Goal: Transaction & Acquisition: Book appointment/travel/reservation

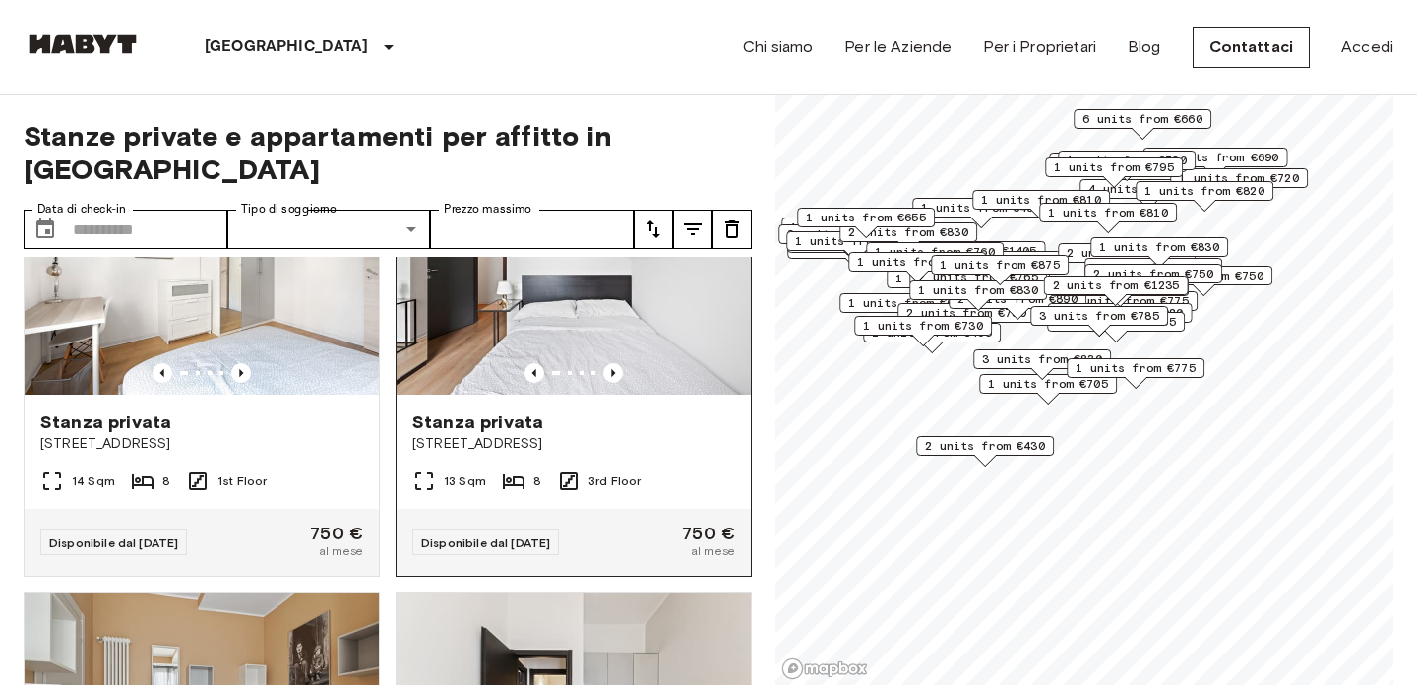
scroll to position [7876, 0]
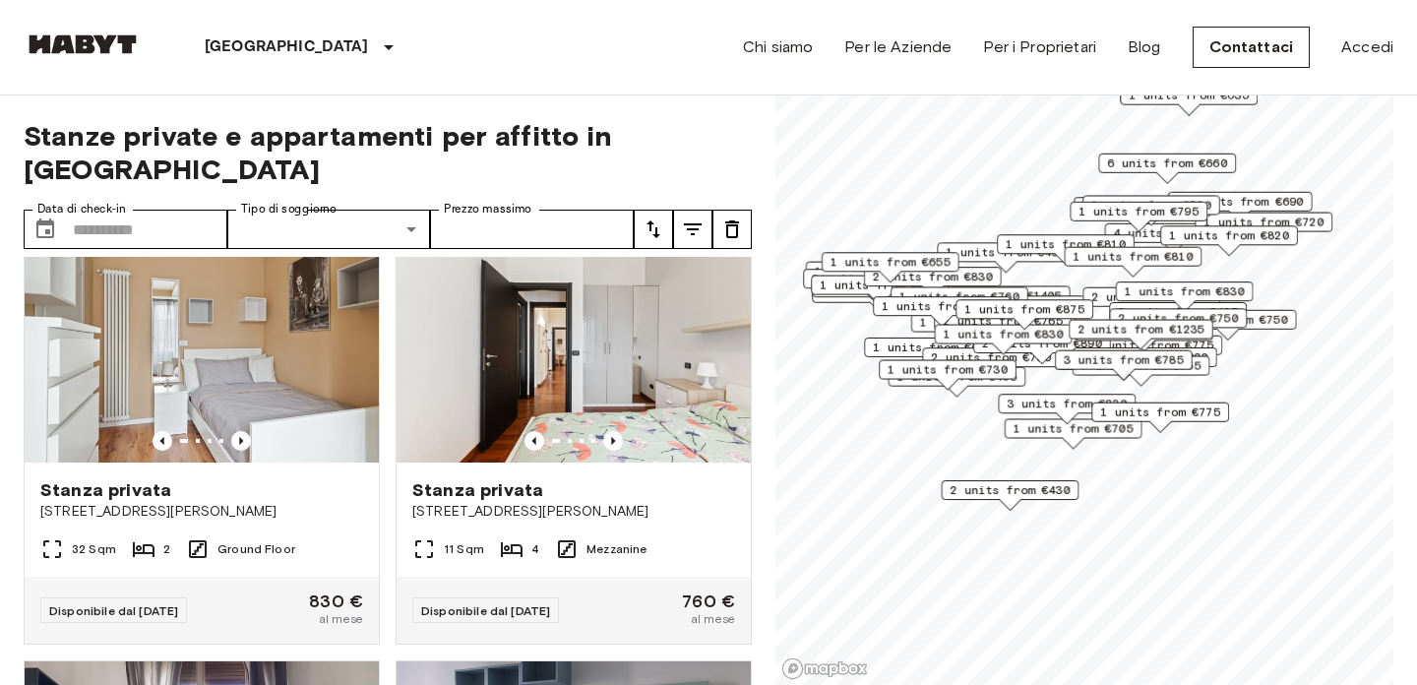
drag, startPoint x: 1174, startPoint y: 339, endPoint x: 1211, endPoint y: 397, distance: 69.1
click at [1210, 387] on div "7 units from €765" at bounding box center [1142, 371] width 138 height 31
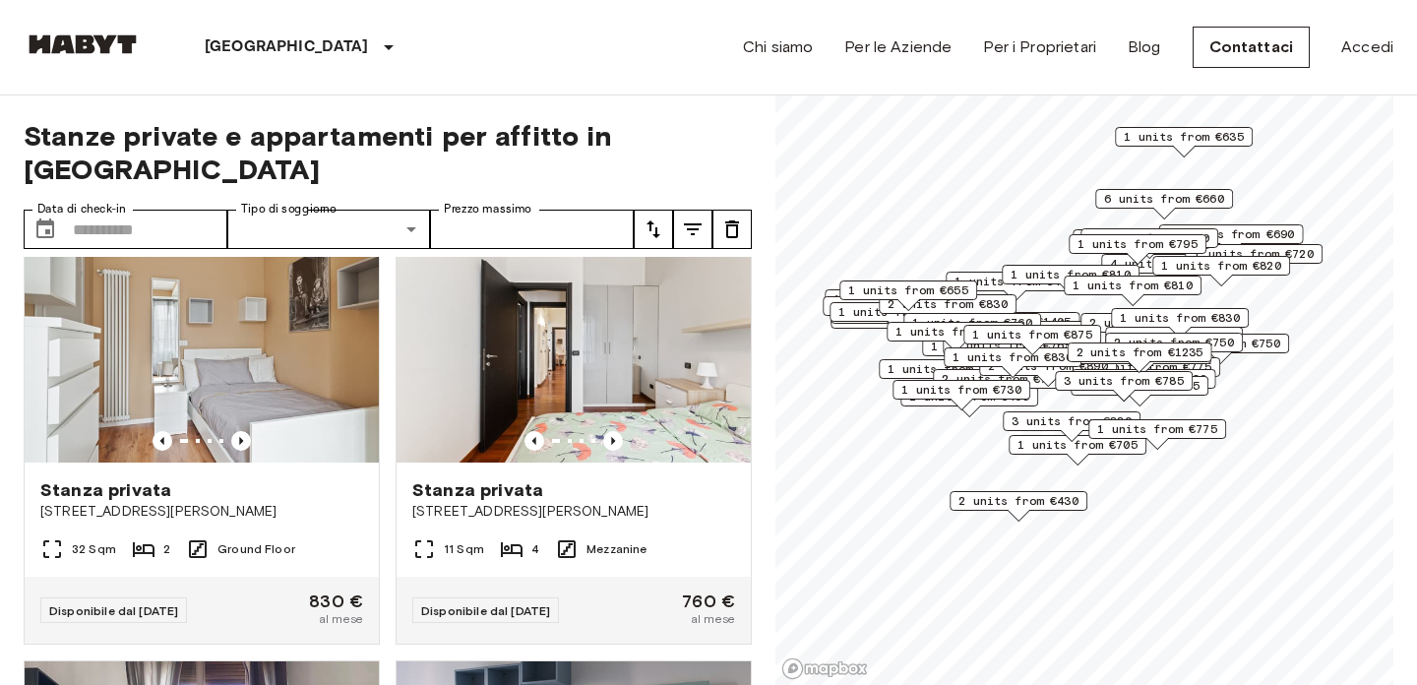
scroll to position [35, 0]
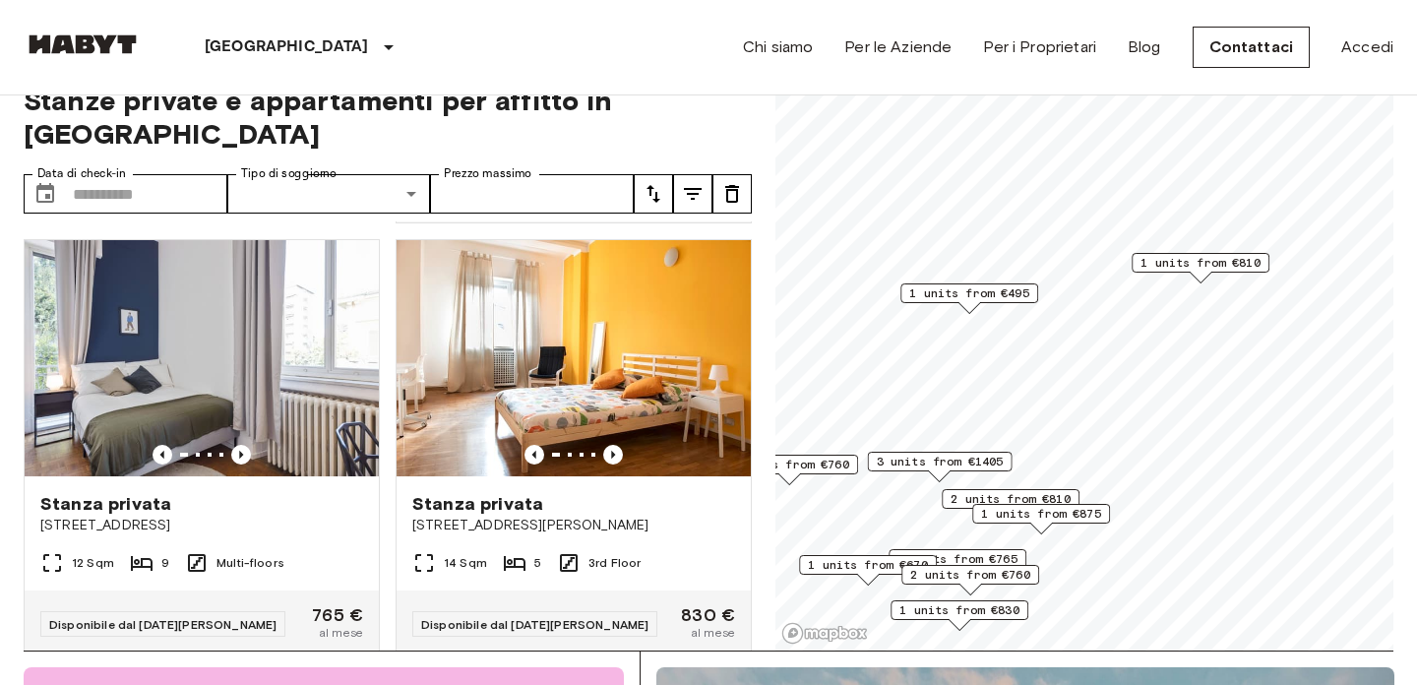
scroll to position [3056, 0]
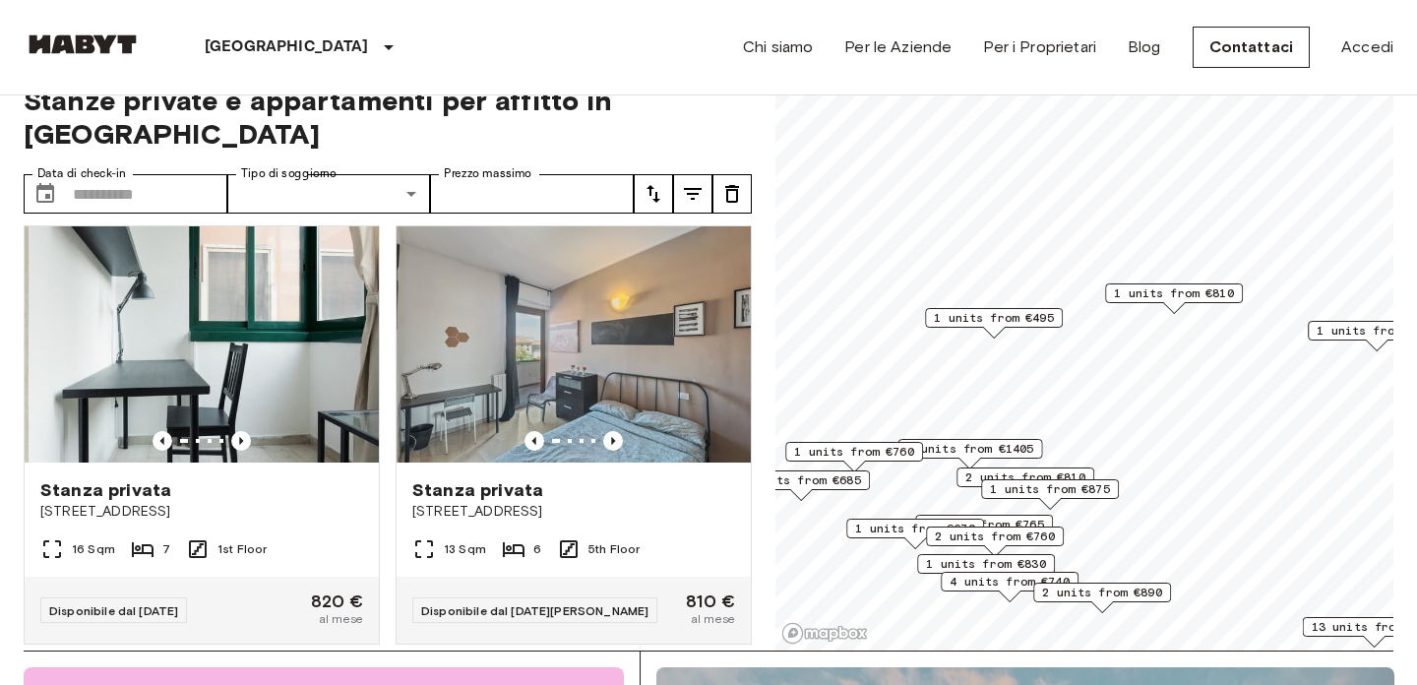
scroll to position [7406, 0]
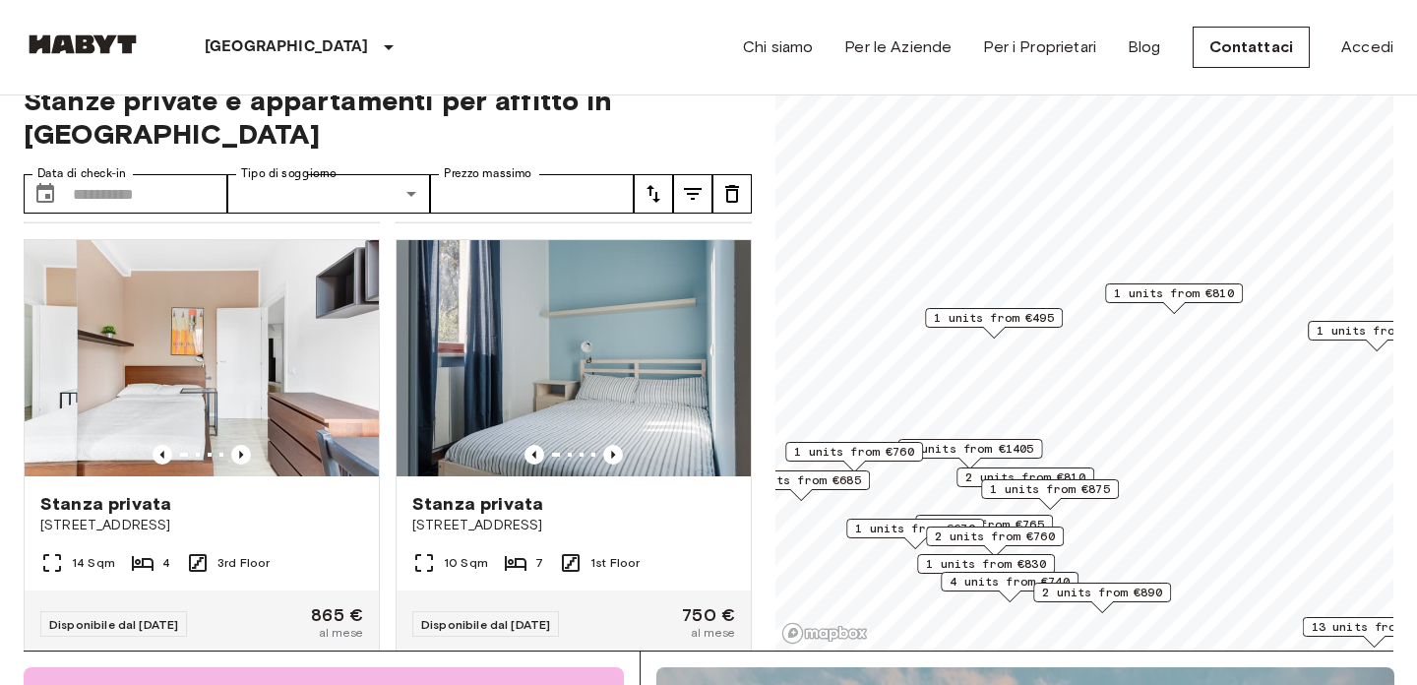
click at [1053, 485] on span "1 units from €875" at bounding box center [1050, 489] width 120 height 18
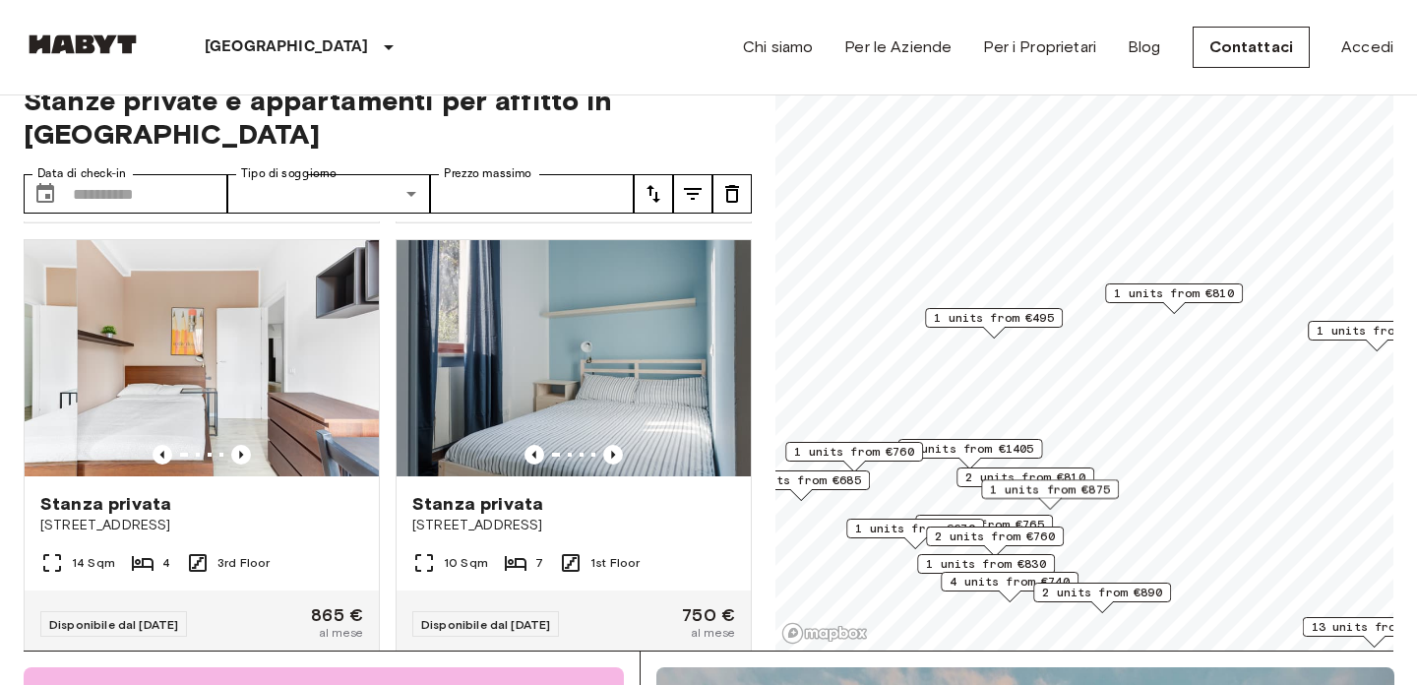
click at [974, 445] on span "3 units from €1405" at bounding box center [970, 449] width 127 height 18
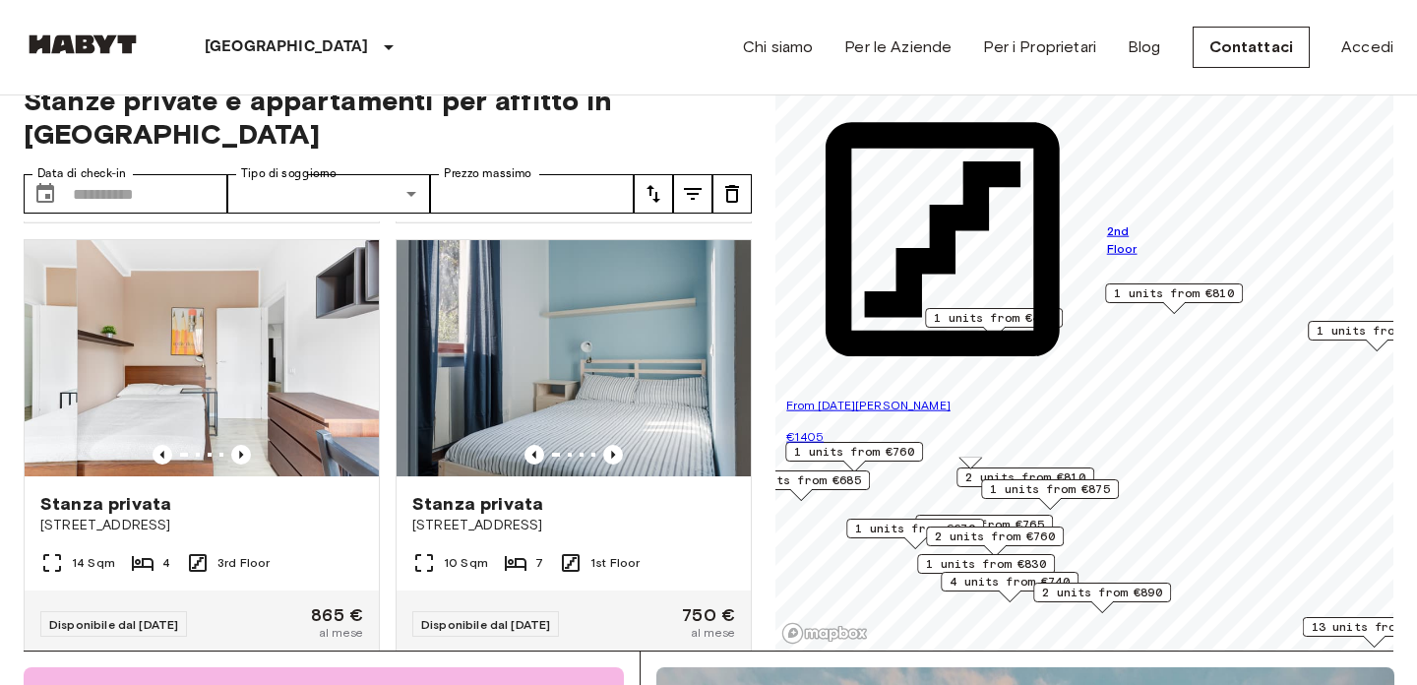
click at [982, 469] on span "2 units from €810" at bounding box center [1025, 477] width 120 height 18
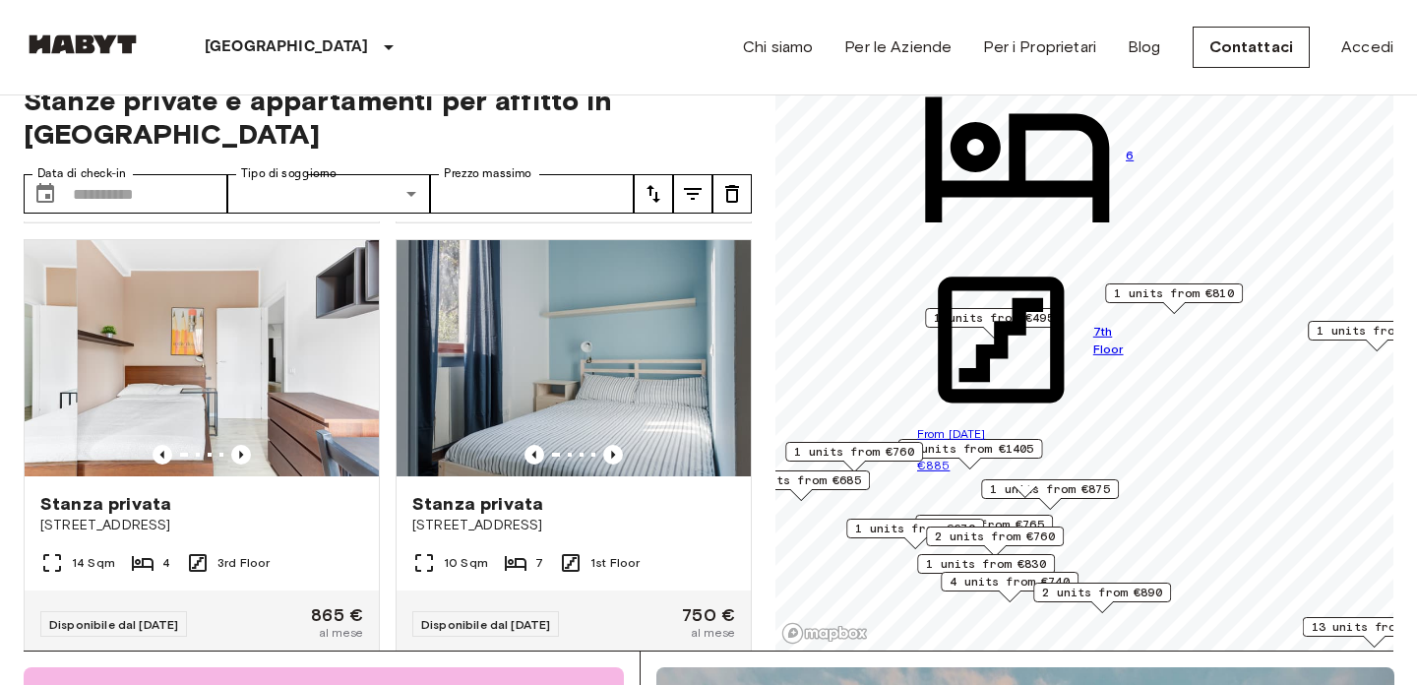
scroll to position [90, 0]
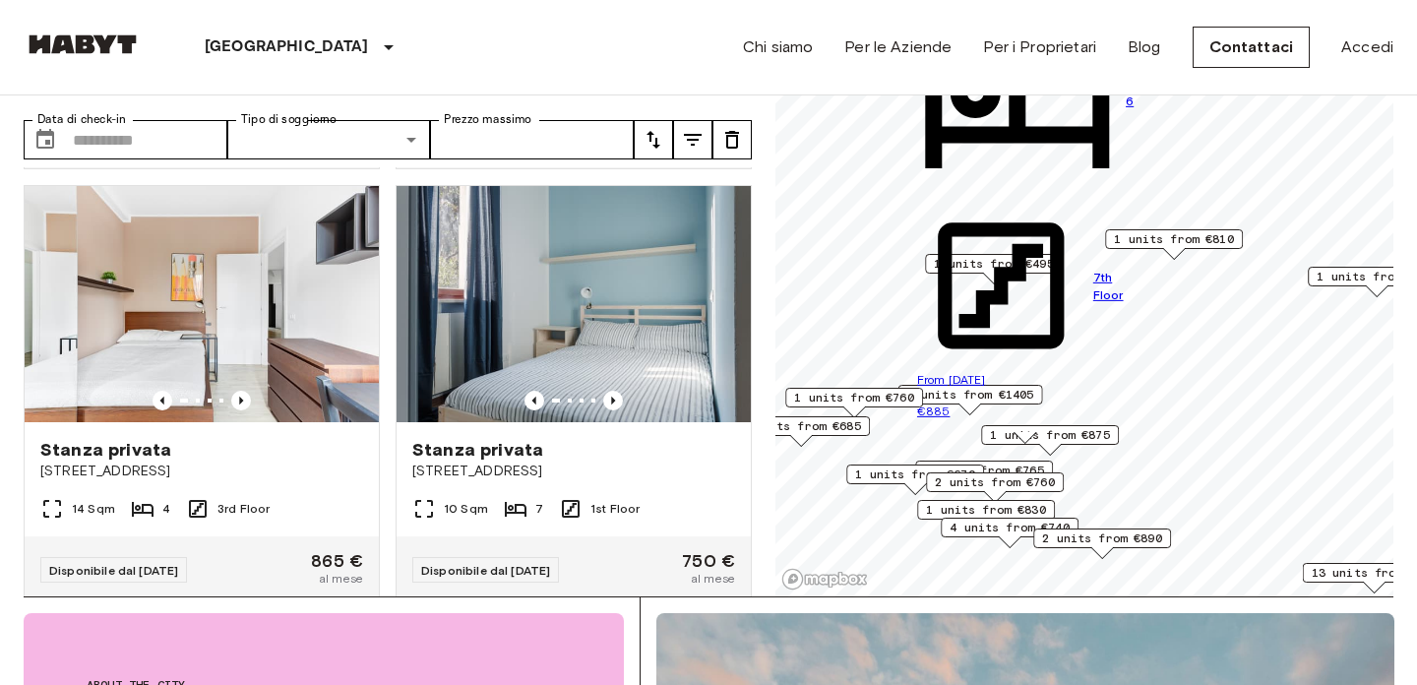
click at [900, 477] on span "1 units from €670" at bounding box center [915, 474] width 120 height 18
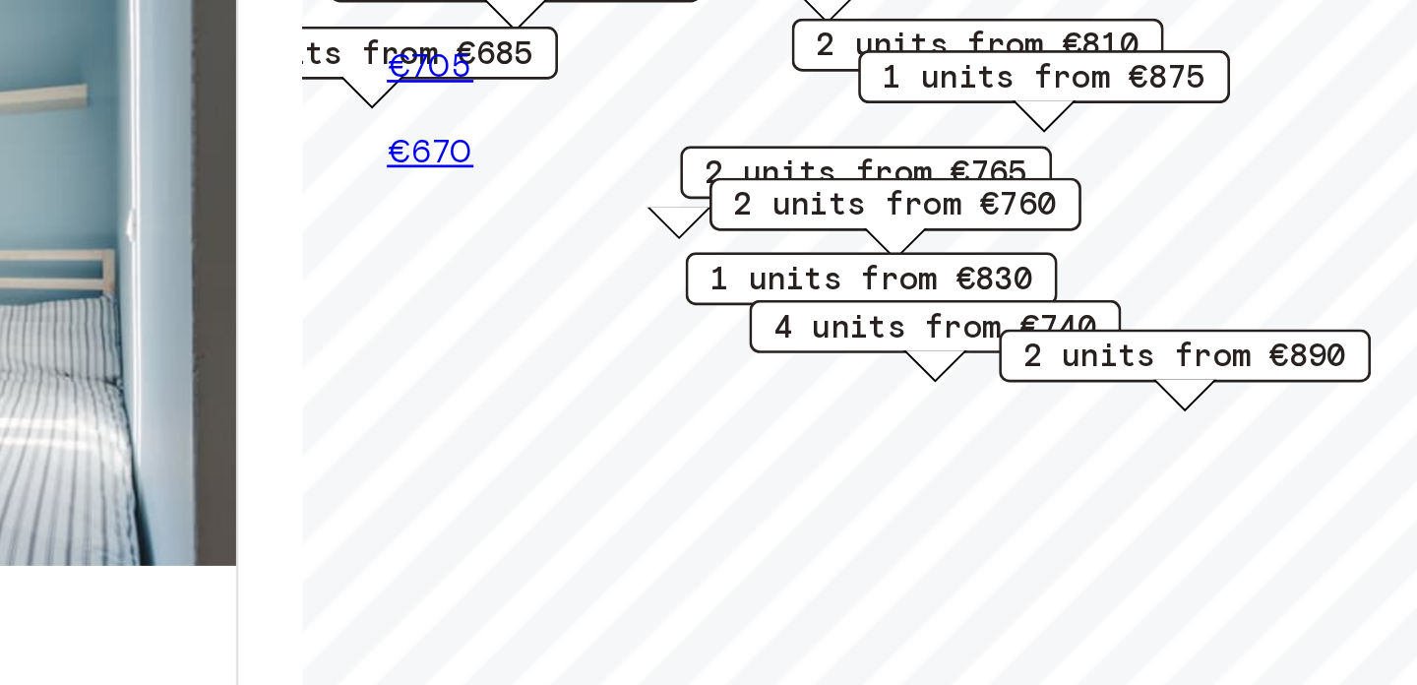
click at [1053, 326] on span "4 units from €740" at bounding box center [1010, 334] width 120 height 18
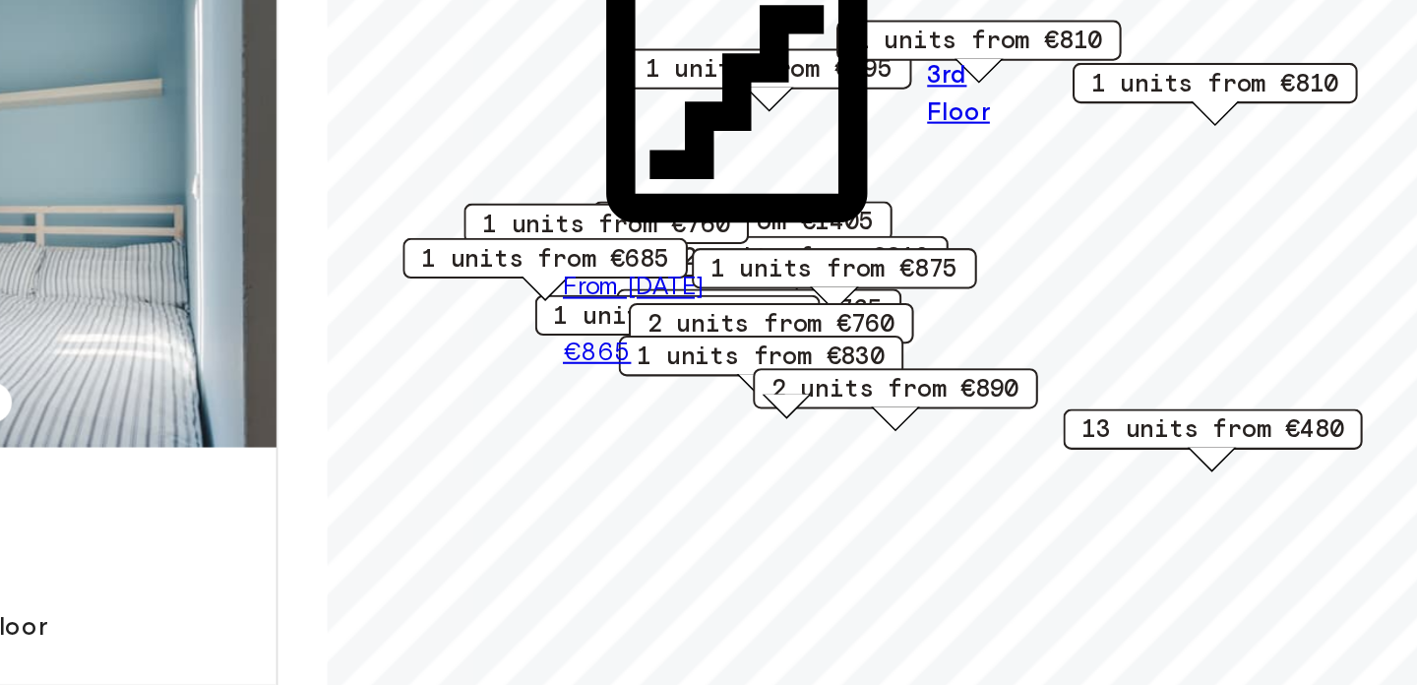
click at [1230, 246] on span "1 units from €810" at bounding box center [1204, 246] width 120 height 18
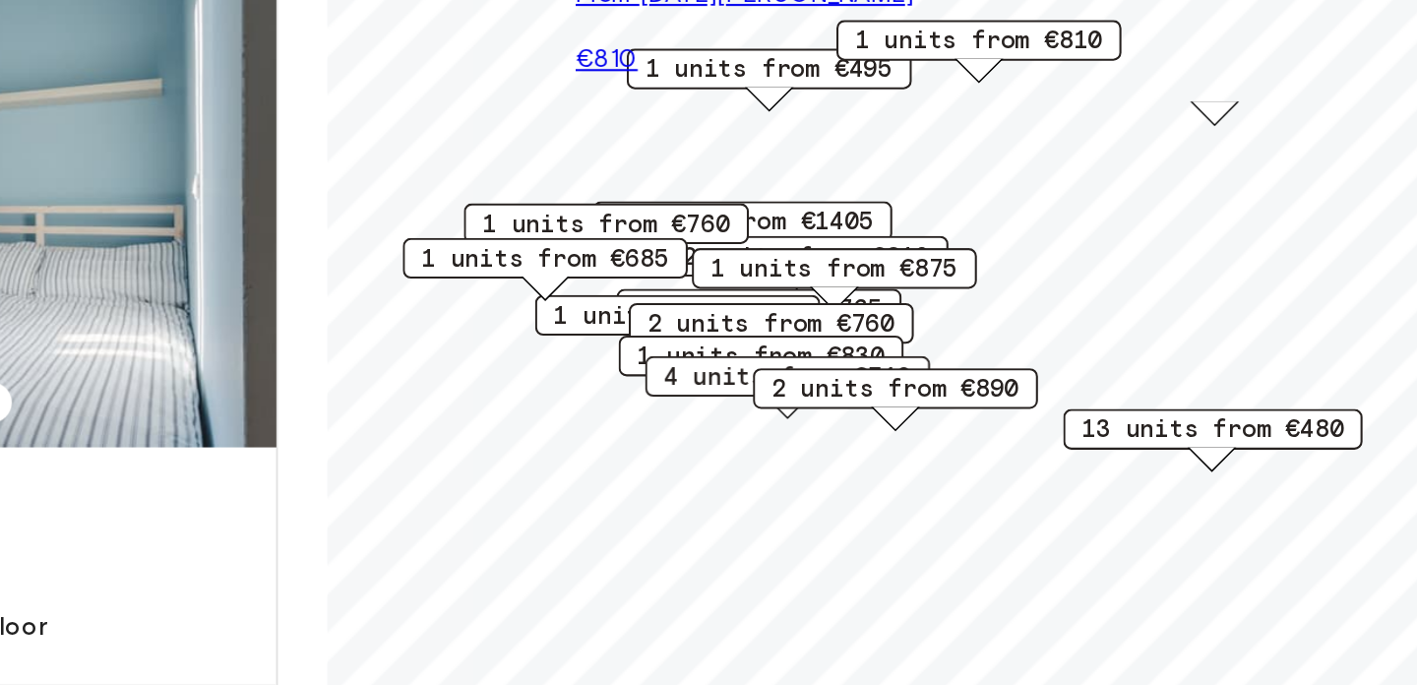
click at [1198, 407] on span "13 units from €480" at bounding box center [1204, 413] width 127 height 18
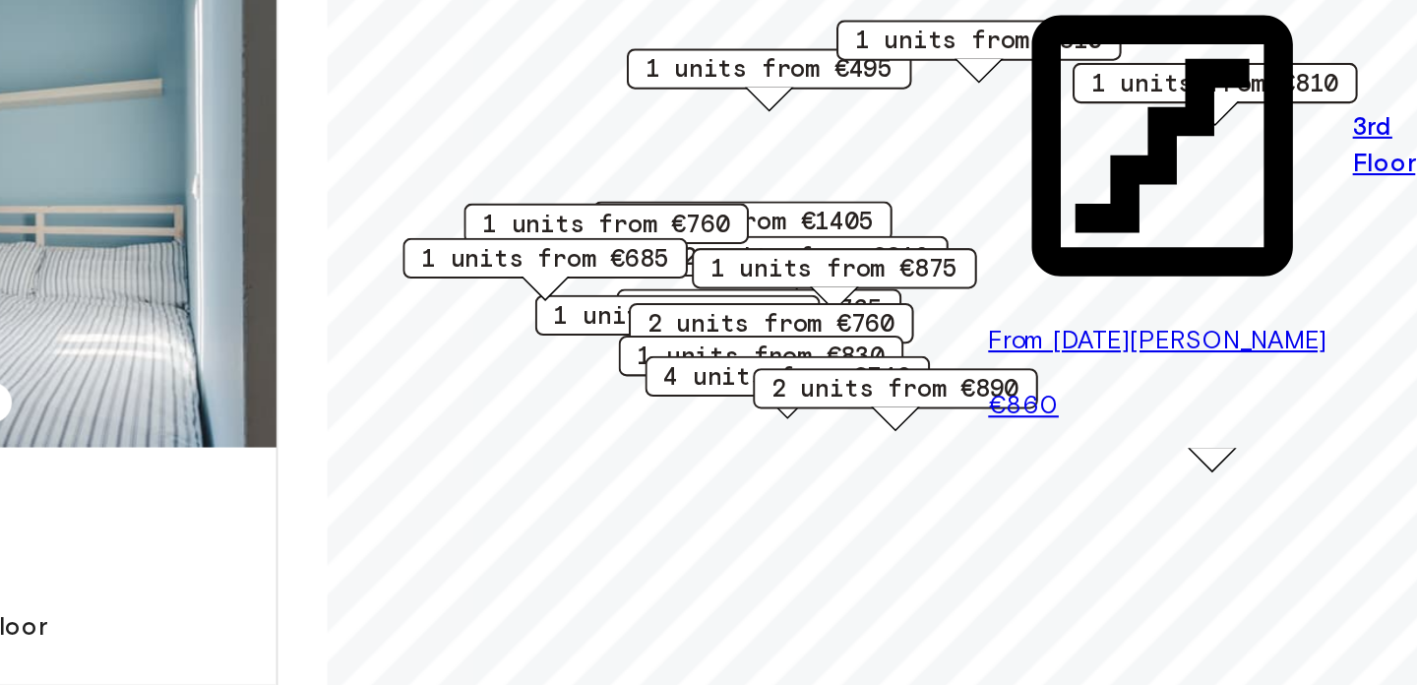
click at [968, 307] on span "1 units from €760" at bounding box center [910, 314] width 120 height 18
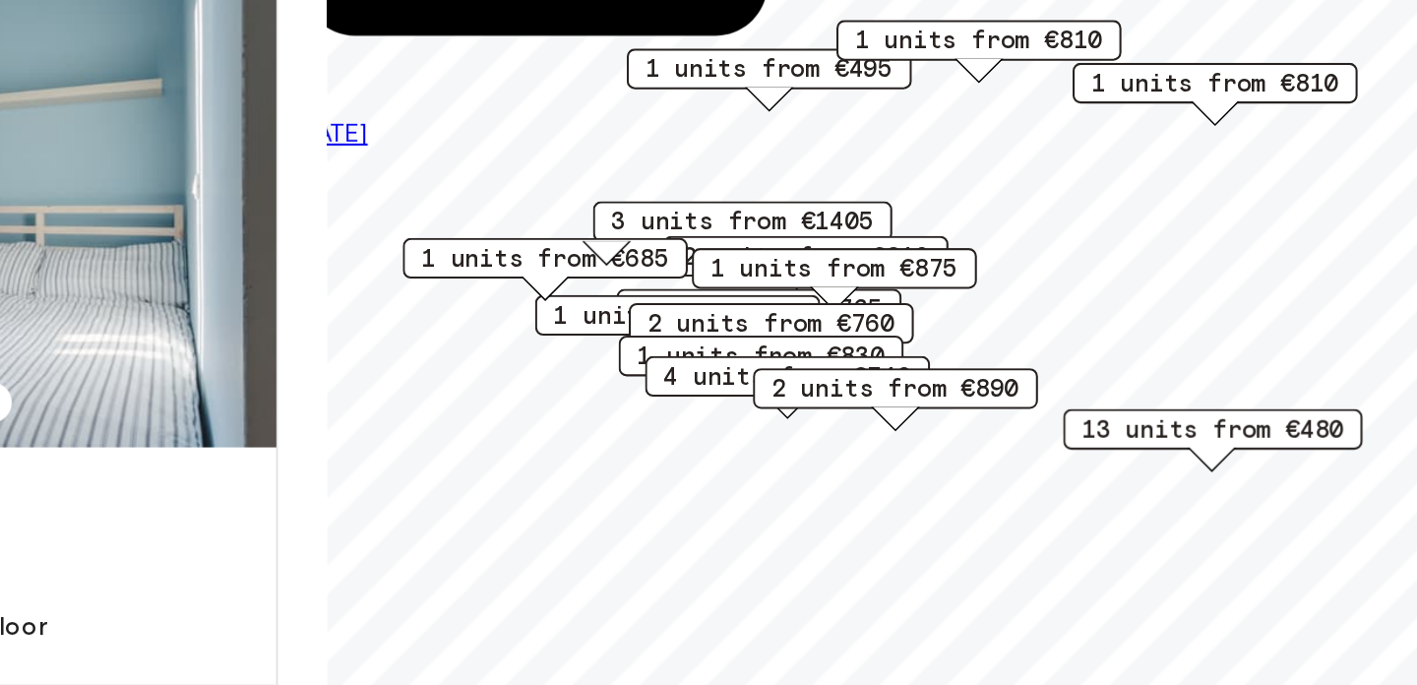
click at [1032, 361] on span "2 units from €760" at bounding box center [990, 362] width 120 height 18
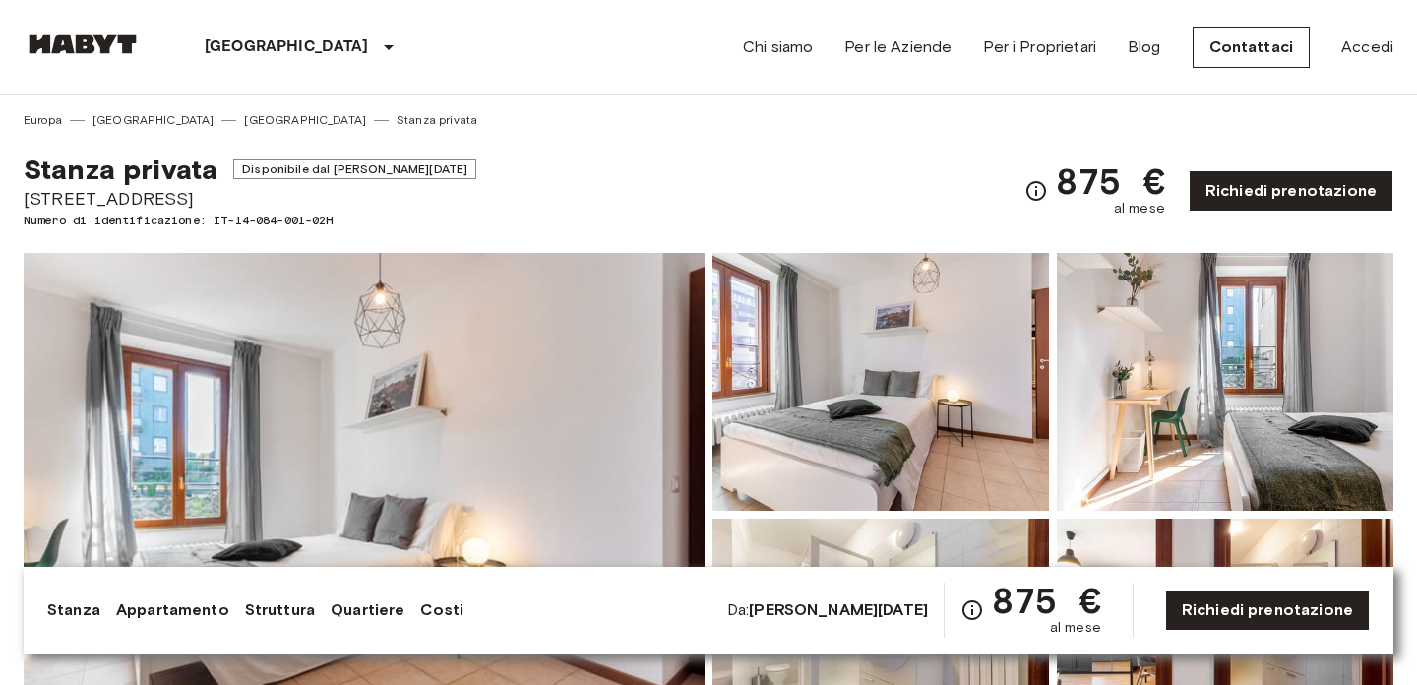
click at [410, 379] on img at bounding box center [364, 515] width 681 height 524
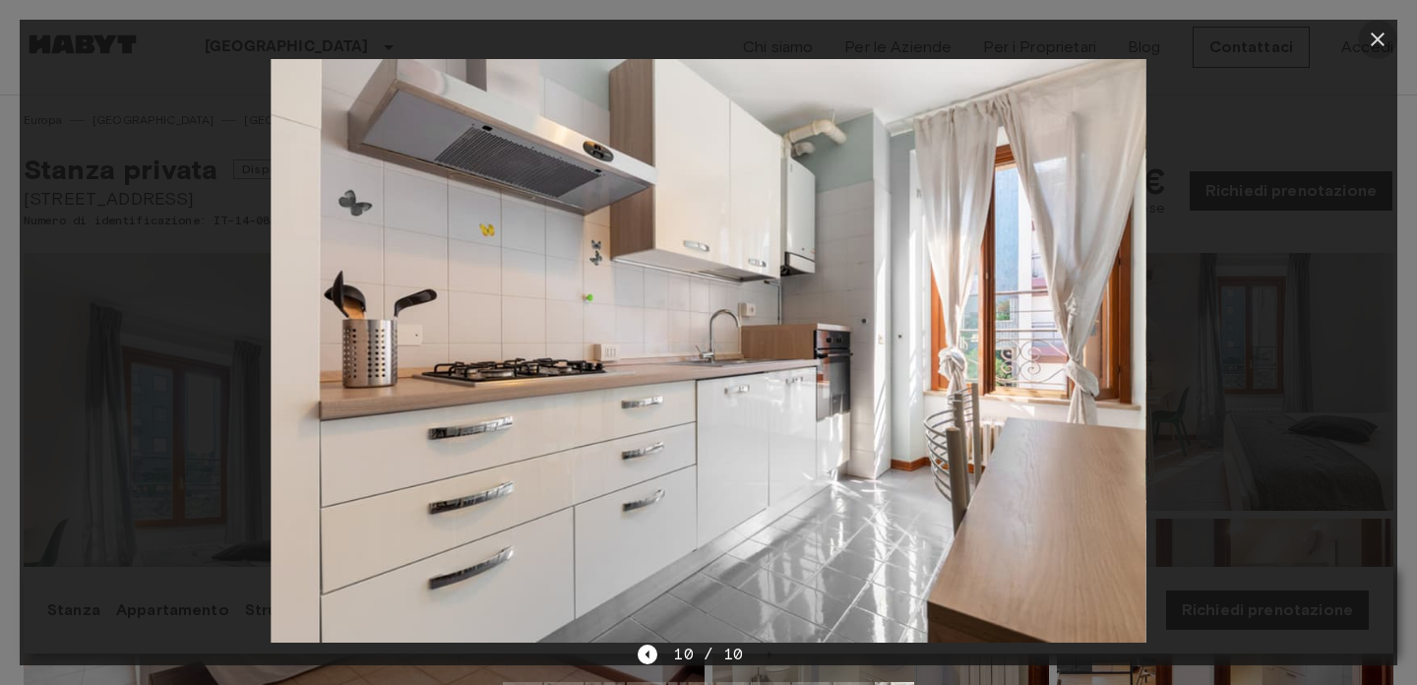
click at [1378, 22] on button "button" at bounding box center [1377, 39] width 39 height 39
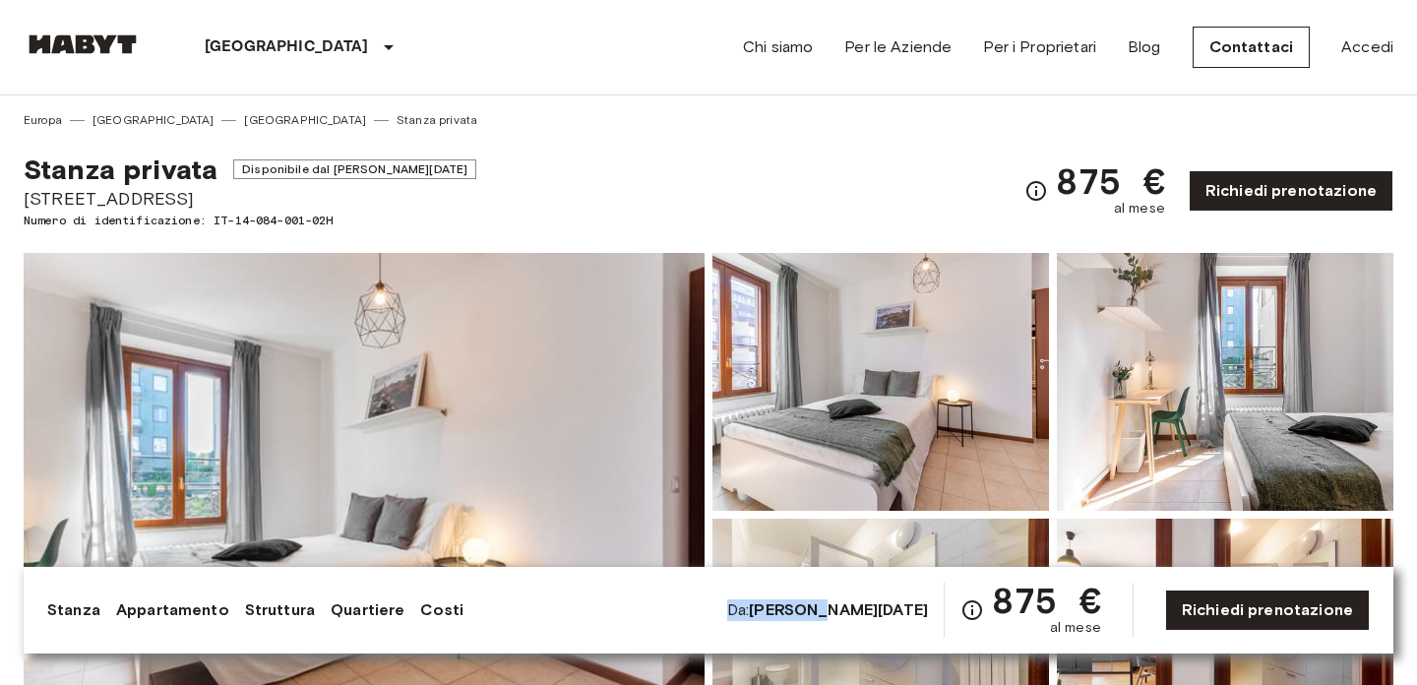
drag, startPoint x: 920, startPoint y: 610, endPoint x: 821, endPoint y: 610, distance: 99.4
click at [811, 610] on div "Stanza Appartamento Struttura Quartiere Costi Da: Jan 1 2026 875 € al mese Rich…" at bounding box center [708, 610] width 1323 height 55
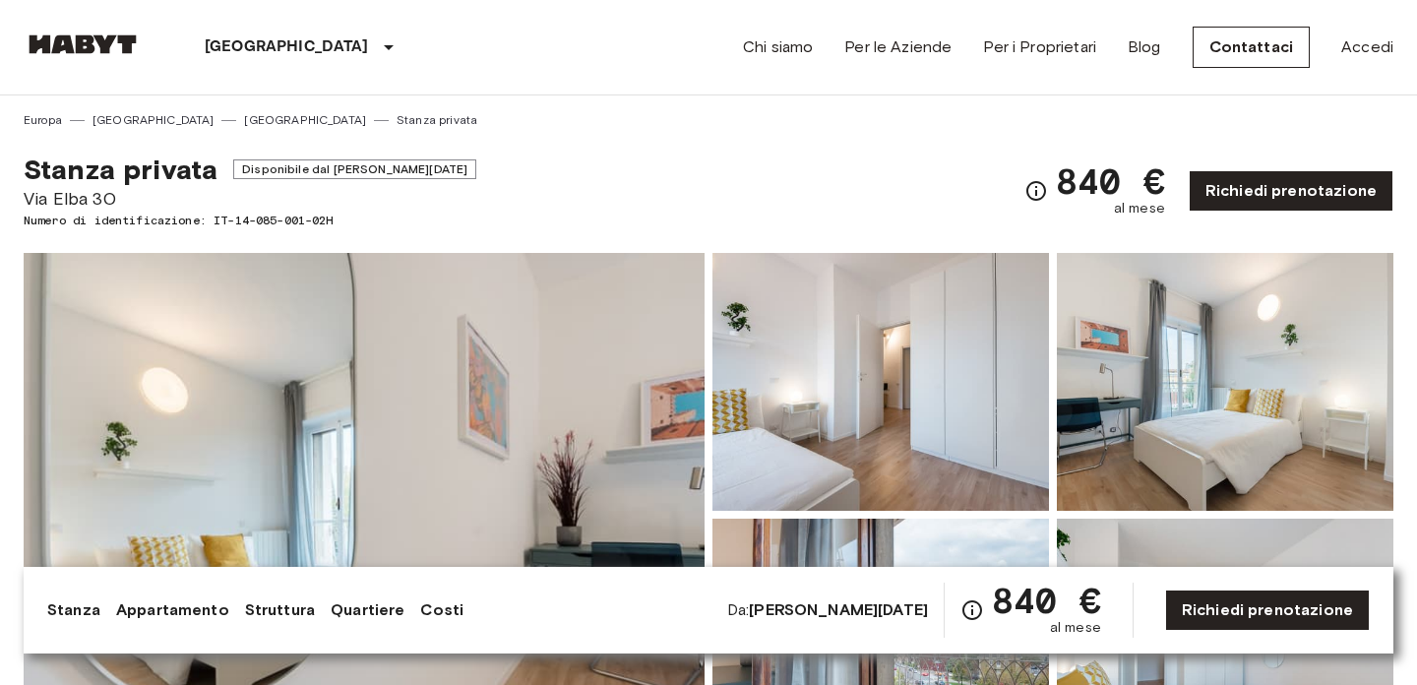
click at [262, 383] on img at bounding box center [364, 515] width 681 height 524
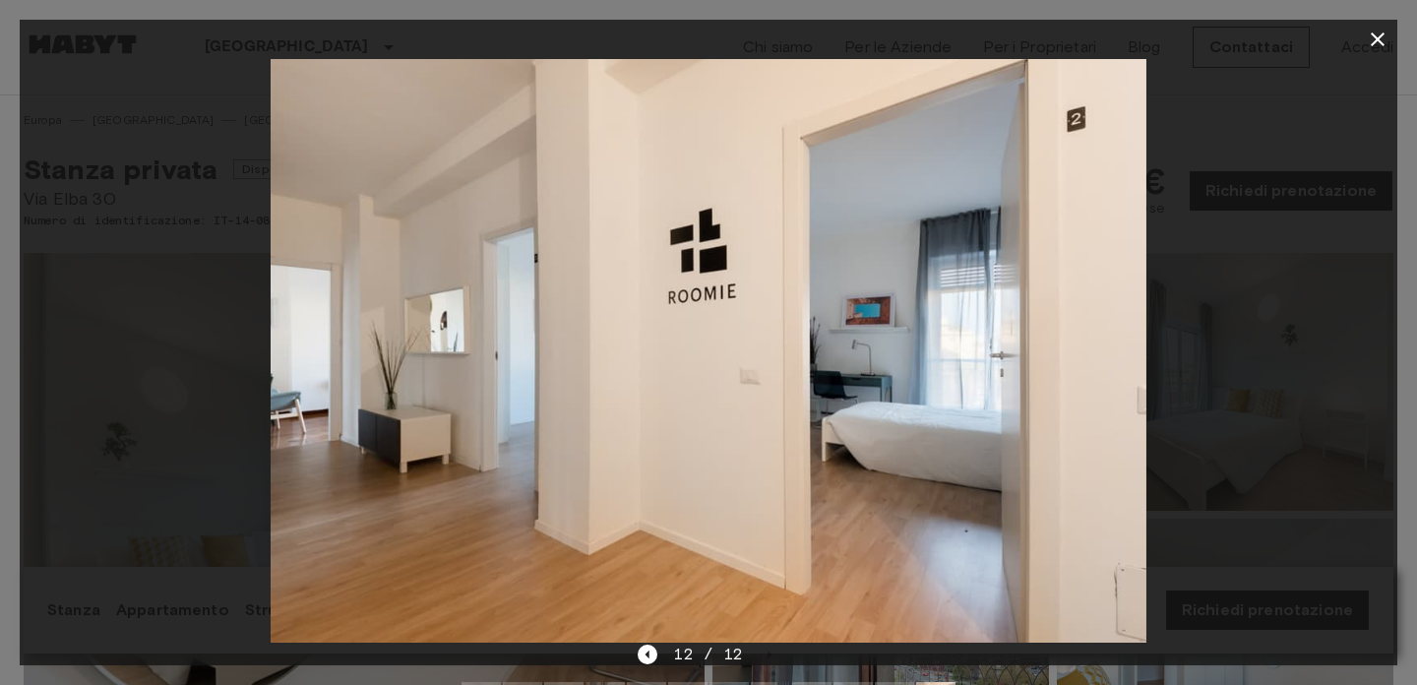
click at [1377, 34] on icon "button" at bounding box center [1378, 40] width 24 height 24
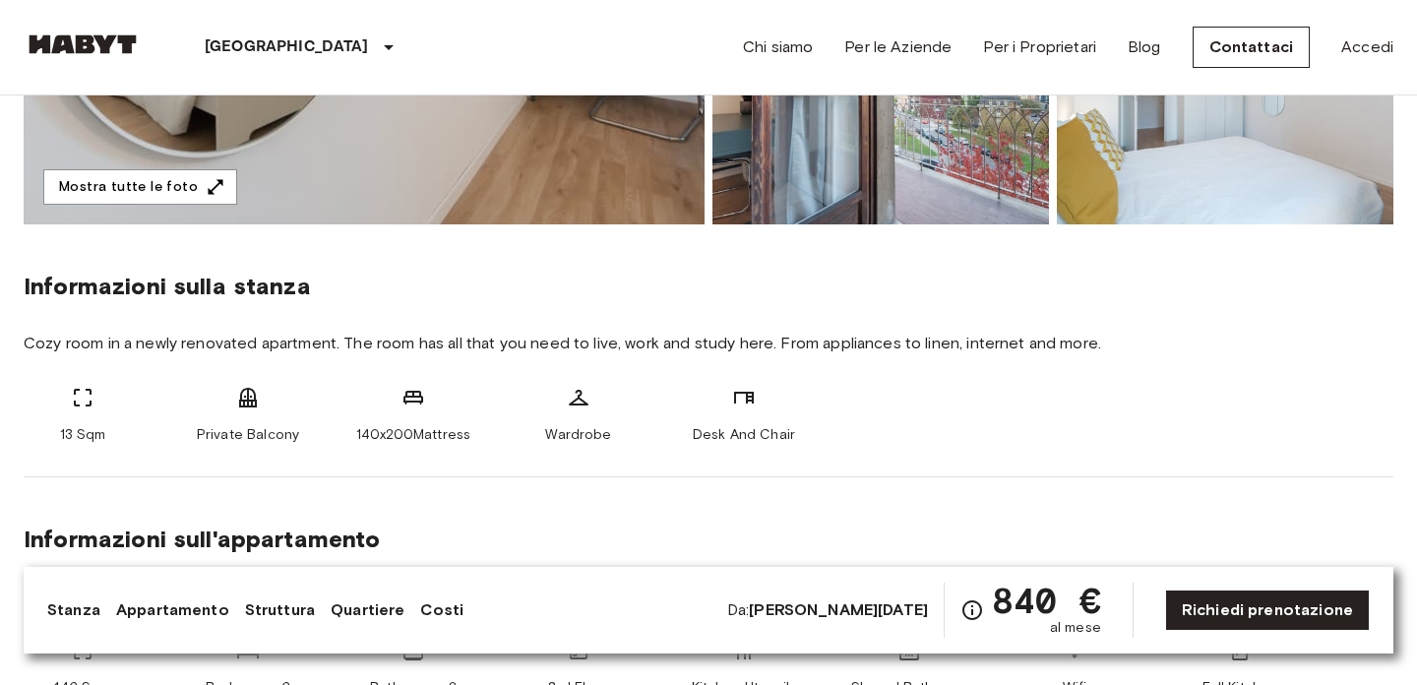
scroll to position [830, 0]
